Goal: Task Accomplishment & Management: Manage account settings

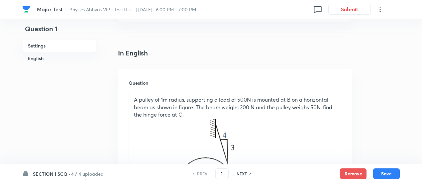
scroll to position [156, 0]
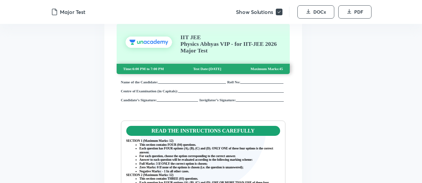
scroll to position [49, 0]
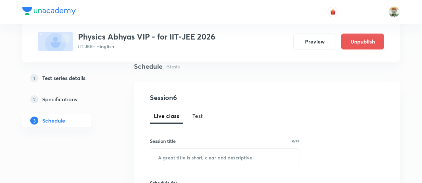
scroll to position [45, 0]
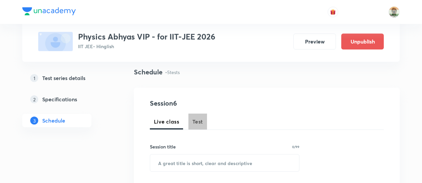
click at [198, 124] on span "Test" at bounding box center [197, 122] width 11 height 8
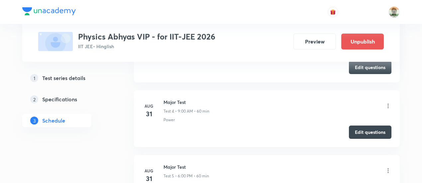
scroll to position [543, 0]
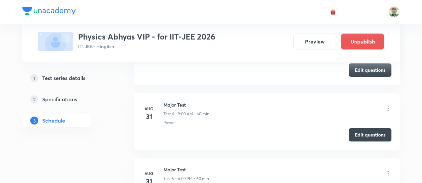
click at [387, 106] on icon at bounding box center [388, 108] width 7 height 7
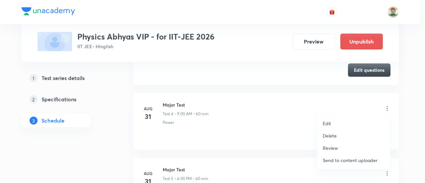
click at [281, 108] on div at bounding box center [212, 91] width 425 height 183
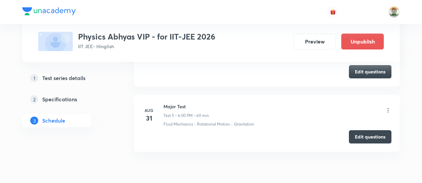
scroll to position [609, 0]
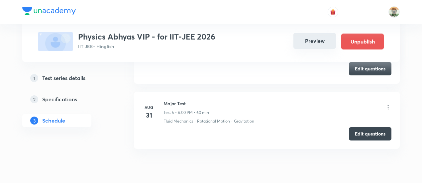
click at [310, 46] on button "Preview" at bounding box center [314, 41] width 43 height 16
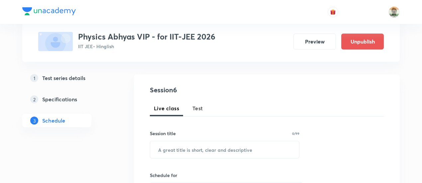
click at [200, 103] on button "Test" at bounding box center [197, 108] width 19 height 16
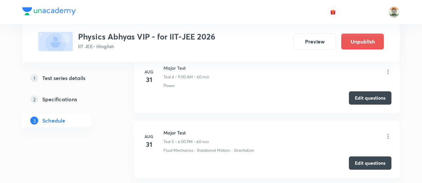
scroll to position [579, 0]
click at [387, 69] on icon at bounding box center [388, 72] width 7 height 7
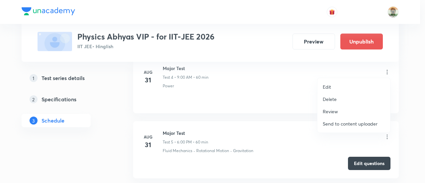
click at [329, 98] on p "Delete" at bounding box center [330, 99] width 14 height 7
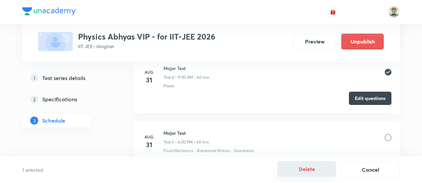
click at [312, 169] on button "Delete" at bounding box center [306, 169] width 58 height 16
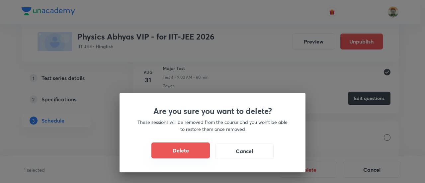
click at [199, 153] on button "Delete" at bounding box center [181, 151] width 58 height 16
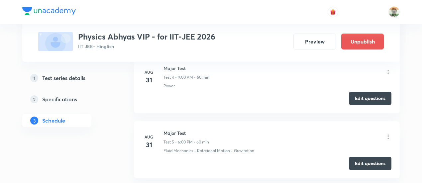
scroll to position [569, 0]
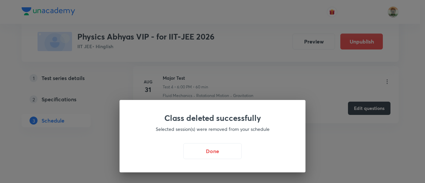
click at [199, 153] on button "Done" at bounding box center [212, 151] width 58 height 16
click at [199, 153] on div "Class deleted successfully Selected session(s) were removed from your schedule …" at bounding box center [212, 91] width 425 height 183
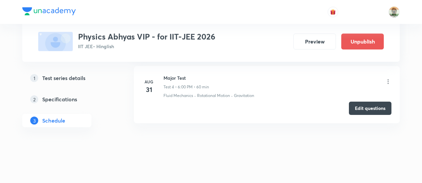
click at [388, 80] on icon at bounding box center [388, 81] width 7 height 7
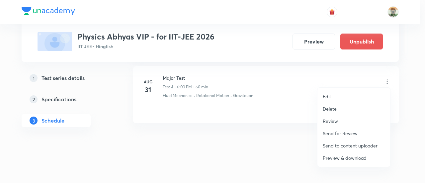
click at [300, 96] on div at bounding box center [212, 91] width 425 height 183
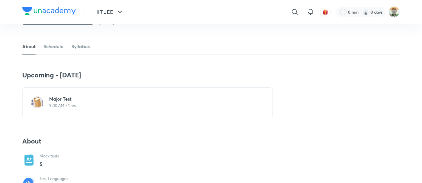
scroll to position [116, 0]
click at [96, 96] on h6 "Major Test" at bounding box center [151, 98] width 205 height 7
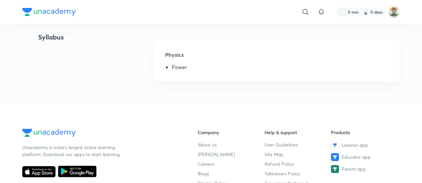
scroll to position [174, 0]
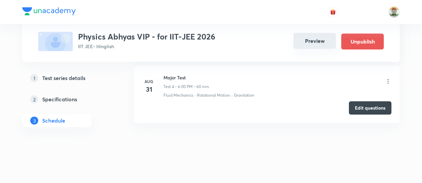
click at [306, 47] on button "Preview" at bounding box center [314, 41] width 43 height 16
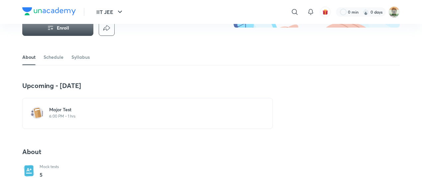
scroll to position [107, 0]
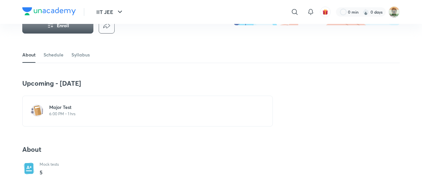
click at [71, 109] on h6 "Major Test" at bounding box center [151, 107] width 205 height 7
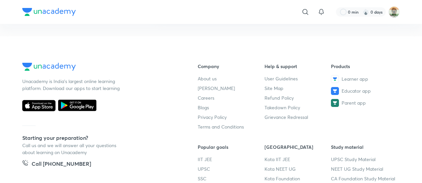
scroll to position [258, 0]
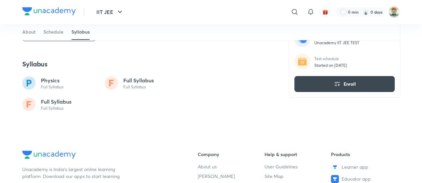
scroll to position [396, 0]
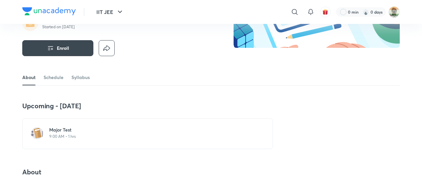
scroll to position [85, 0]
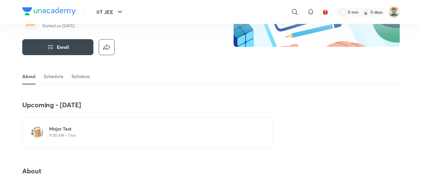
click at [70, 132] on div "Major Test 9:00 AM • 1 hrs" at bounding box center [151, 132] width 205 height 13
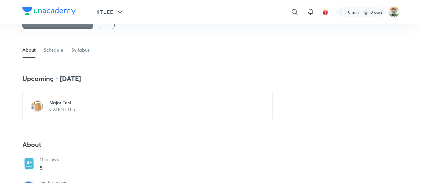
scroll to position [112, 0]
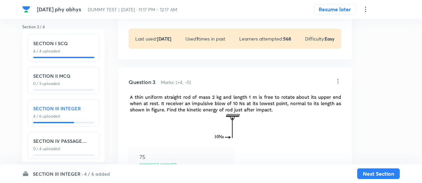
scroll to position [313, 0]
